Goal: Information Seeking & Learning: Learn about a topic

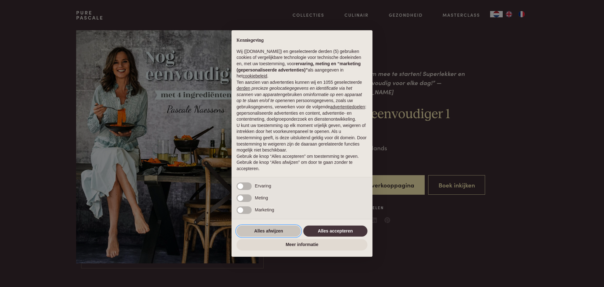
click at [268, 232] on button "Alles afwijzen" at bounding box center [269, 230] width 64 height 11
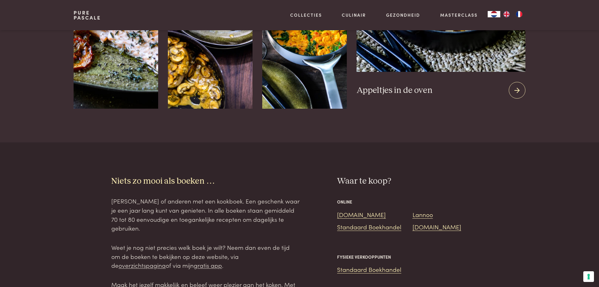
scroll to position [912, 0]
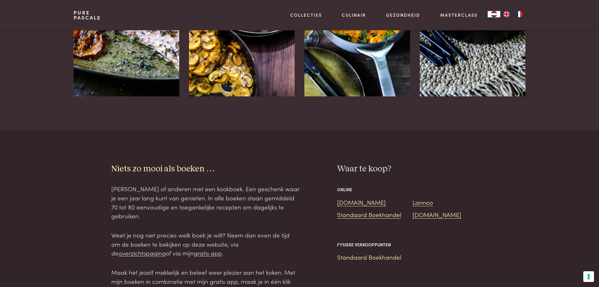
click at [372, 260] on link "Standaard Boekhandel" at bounding box center [369, 256] width 64 height 8
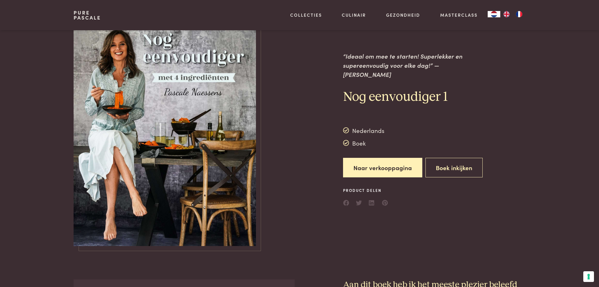
scroll to position [0, 0]
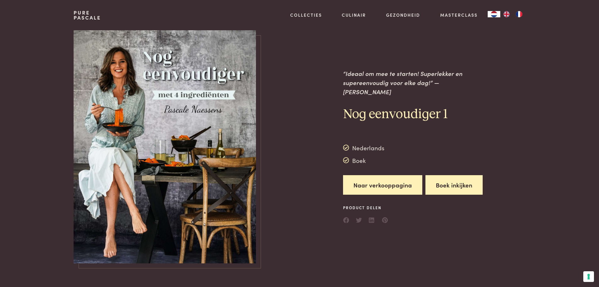
click at [450, 179] on button "Boek inkijken" at bounding box center [454, 185] width 57 height 20
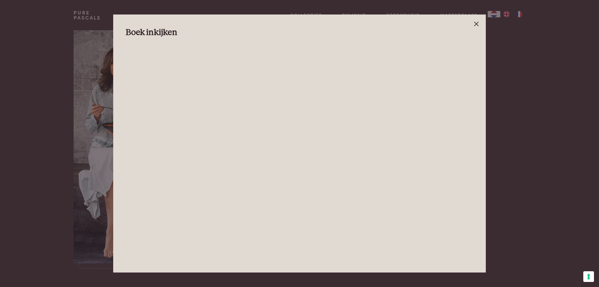
click at [478, 23] on icon at bounding box center [477, 24] width 8 height 8
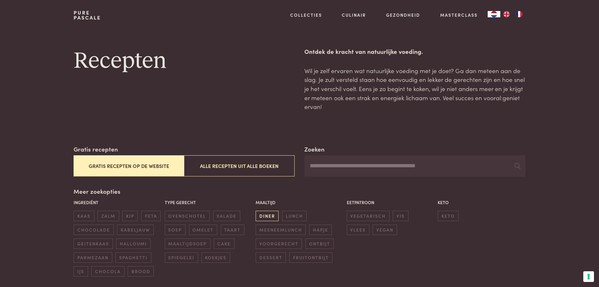
click at [274, 214] on span "diner" at bounding box center [267, 215] width 23 height 10
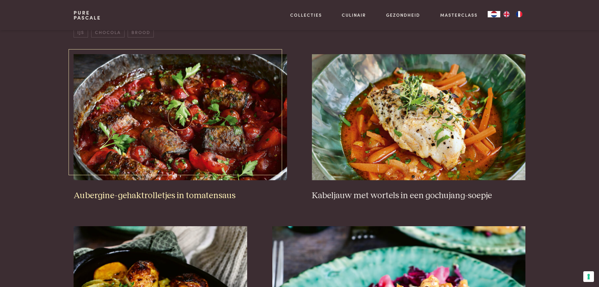
scroll to position [333, 0]
